Goal: Task Accomplishment & Management: Manage account settings

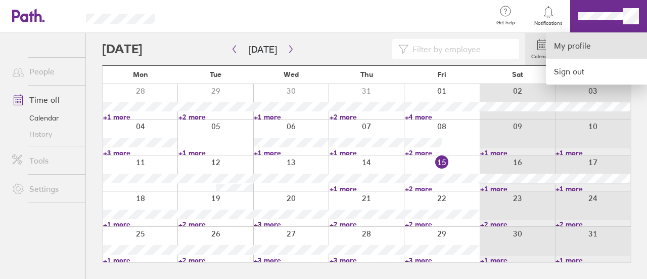
click at [566, 41] on link "My profile" at bounding box center [596, 46] width 101 height 26
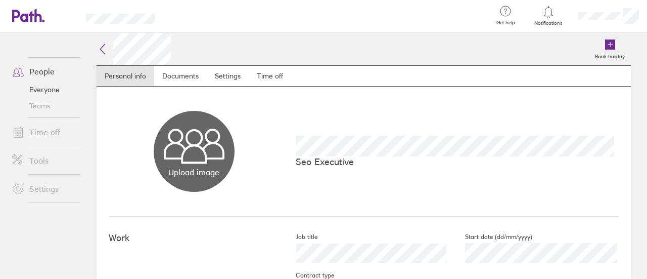
click at [56, 76] on link "People" at bounding box center [44, 71] width 81 height 20
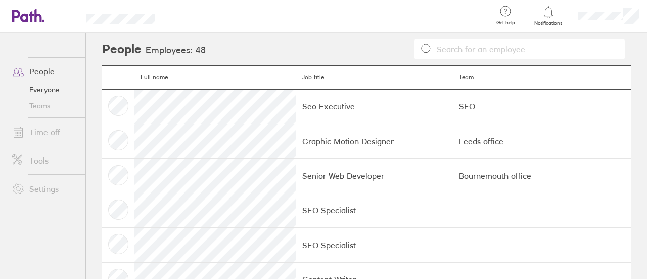
click at [55, 138] on link "Time off" at bounding box center [44, 132] width 81 height 20
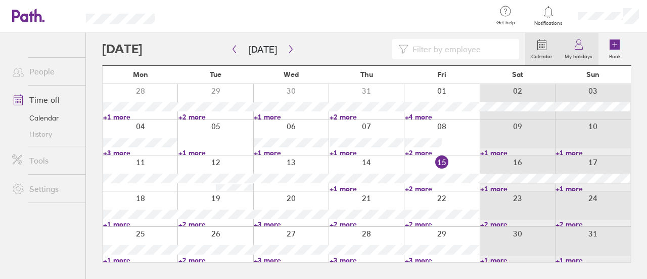
click at [591, 52] on label "My holidays" at bounding box center [579, 55] width 40 height 9
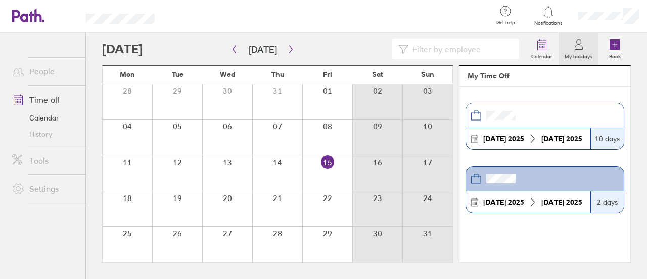
click at [565, 111] on header at bounding box center [545, 115] width 158 height 25
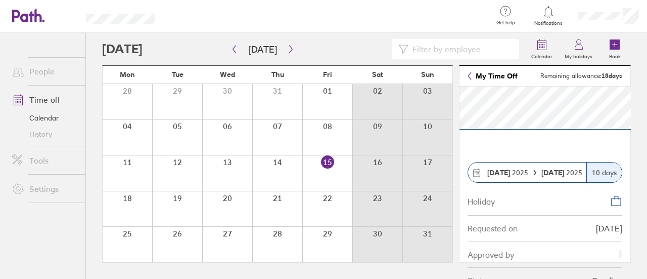
click at [467, 76] on header "My Time Off Remaining allowance: 18 days" at bounding box center [545, 76] width 171 height 21
click at [470, 76] on icon at bounding box center [470, 76] width 4 height 8
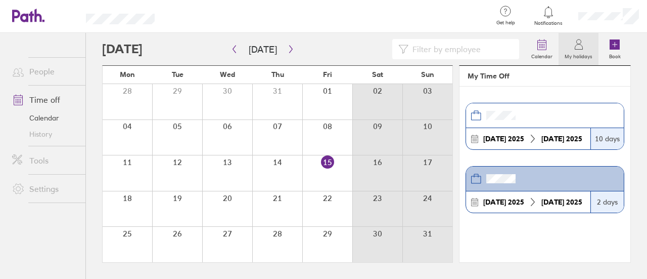
click at [584, 59] on label "My holidays" at bounding box center [579, 55] width 40 height 9
click at [580, 59] on label "My holidays" at bounding box center [579, 55] width 40 height 9
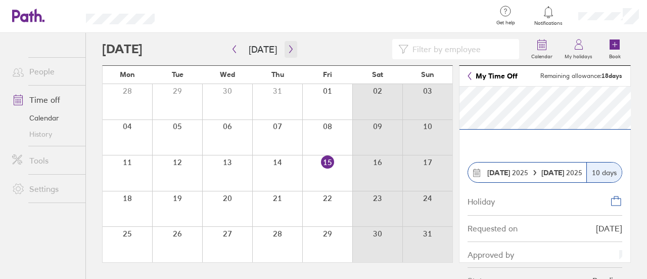
click at [287, 53] on icon "button" at bounding box center [291, 49] width 8 height 8
